Goal: Transaction & Acquisition: Purchase product/service

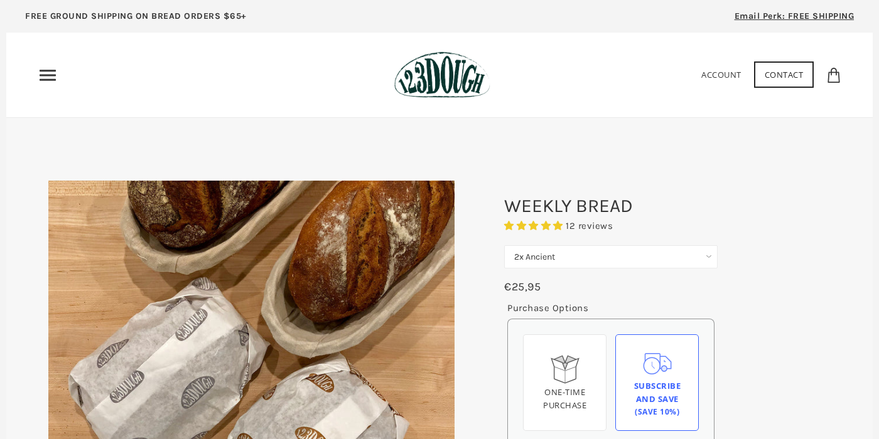
click at [38, 72] on icon "Primary" at bounding box center [48, 75] width 20 height 20
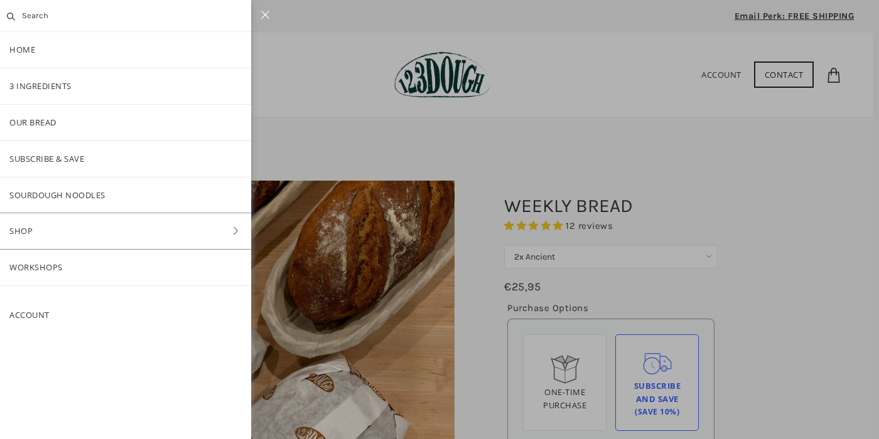
click at [104, 232] on link "Shop" at bounding box center [125, 231] width 251 height 36
click at [62, 163] on link "Bread" at bounding box center [125, 159] width 251 height 36
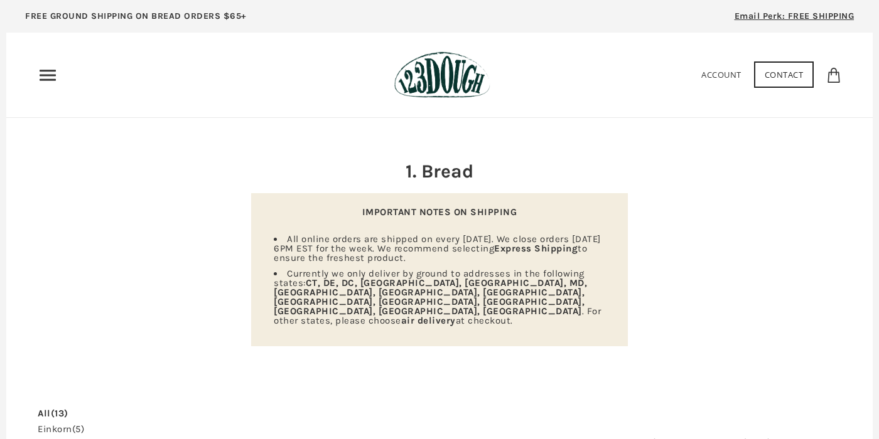
scroll to position [72, 0]
